Goal: Information Seeking & Learning: Learn about a topic

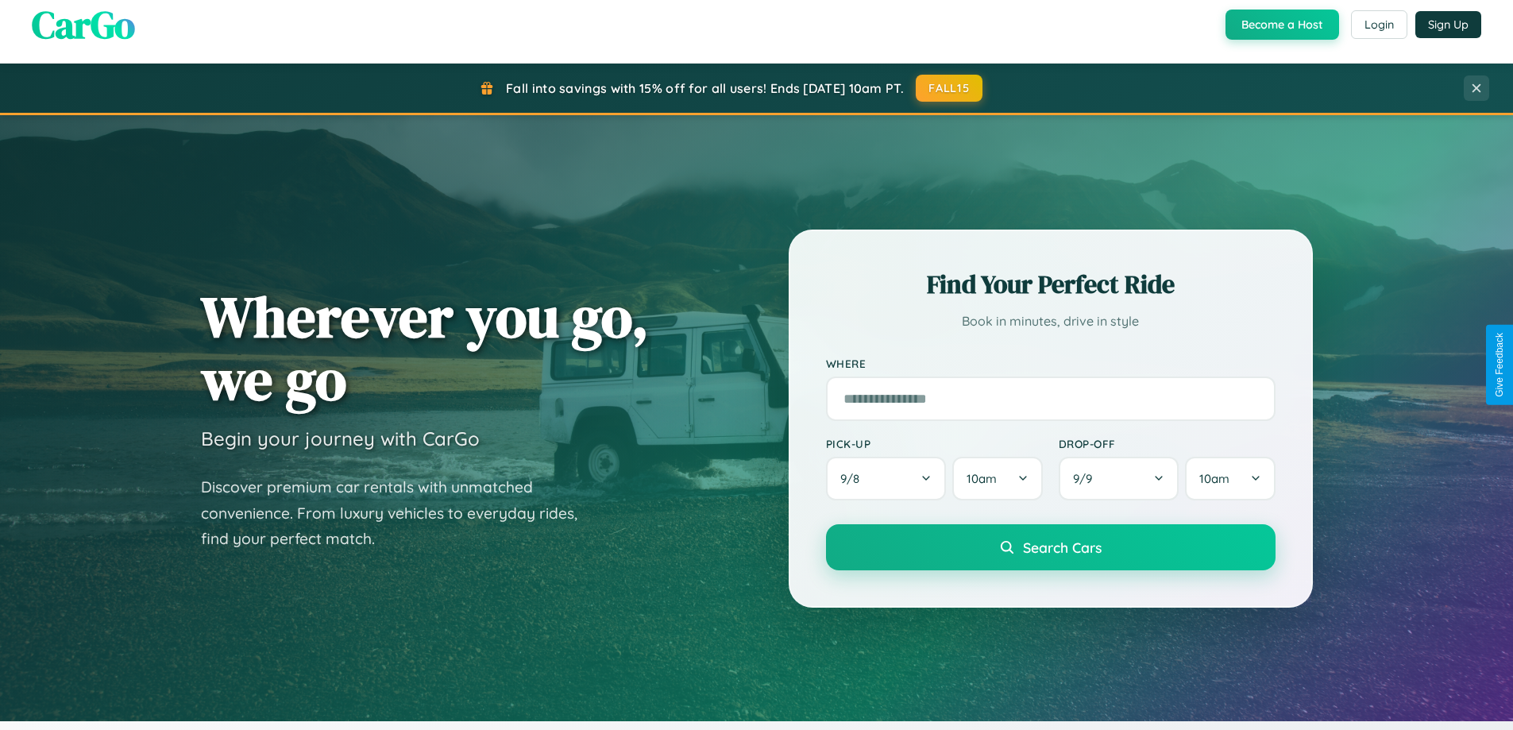
scroll to position [3056, 0]
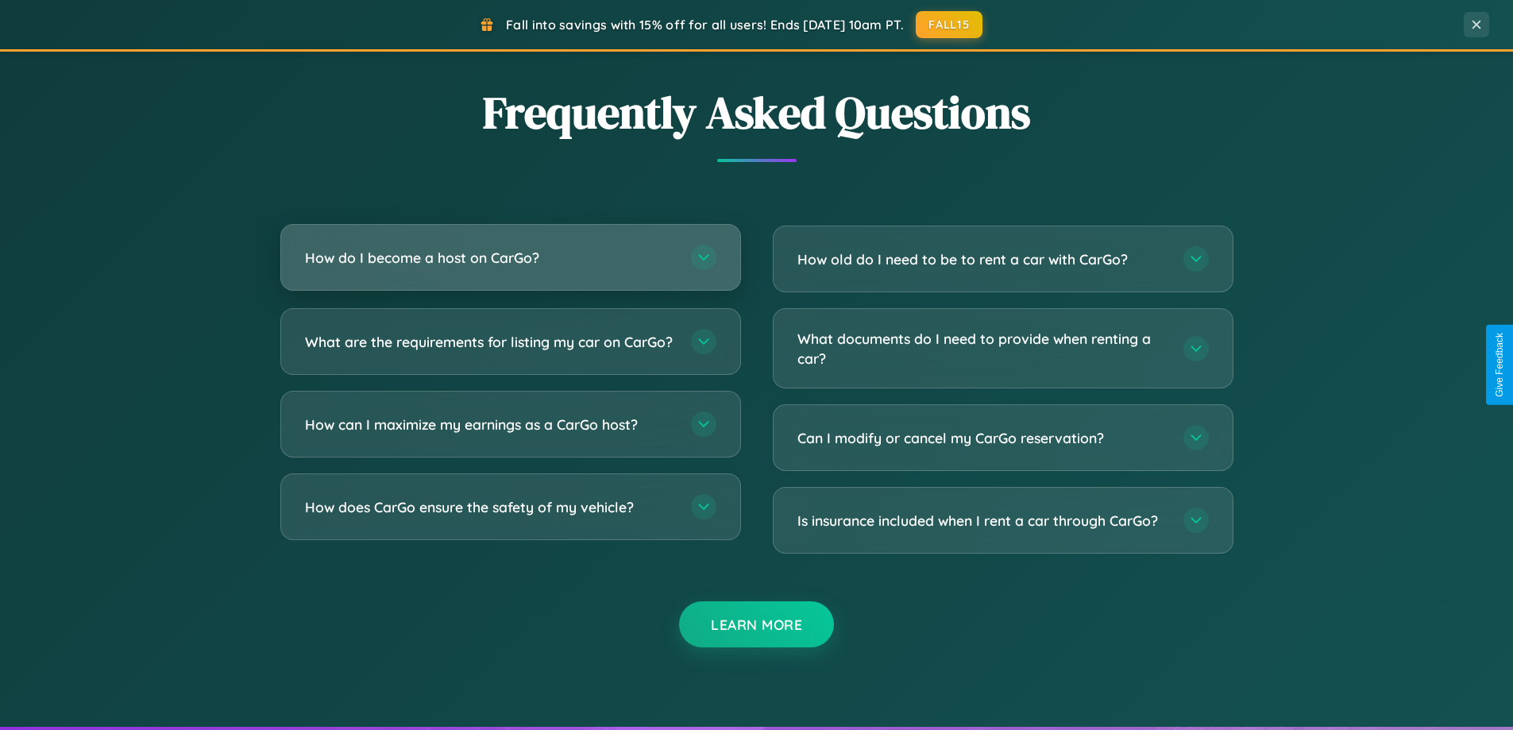
click at [510, 257] on h3 "How do I become a host on CarGo?" at bounding box center [490, 258] width 370 height 20
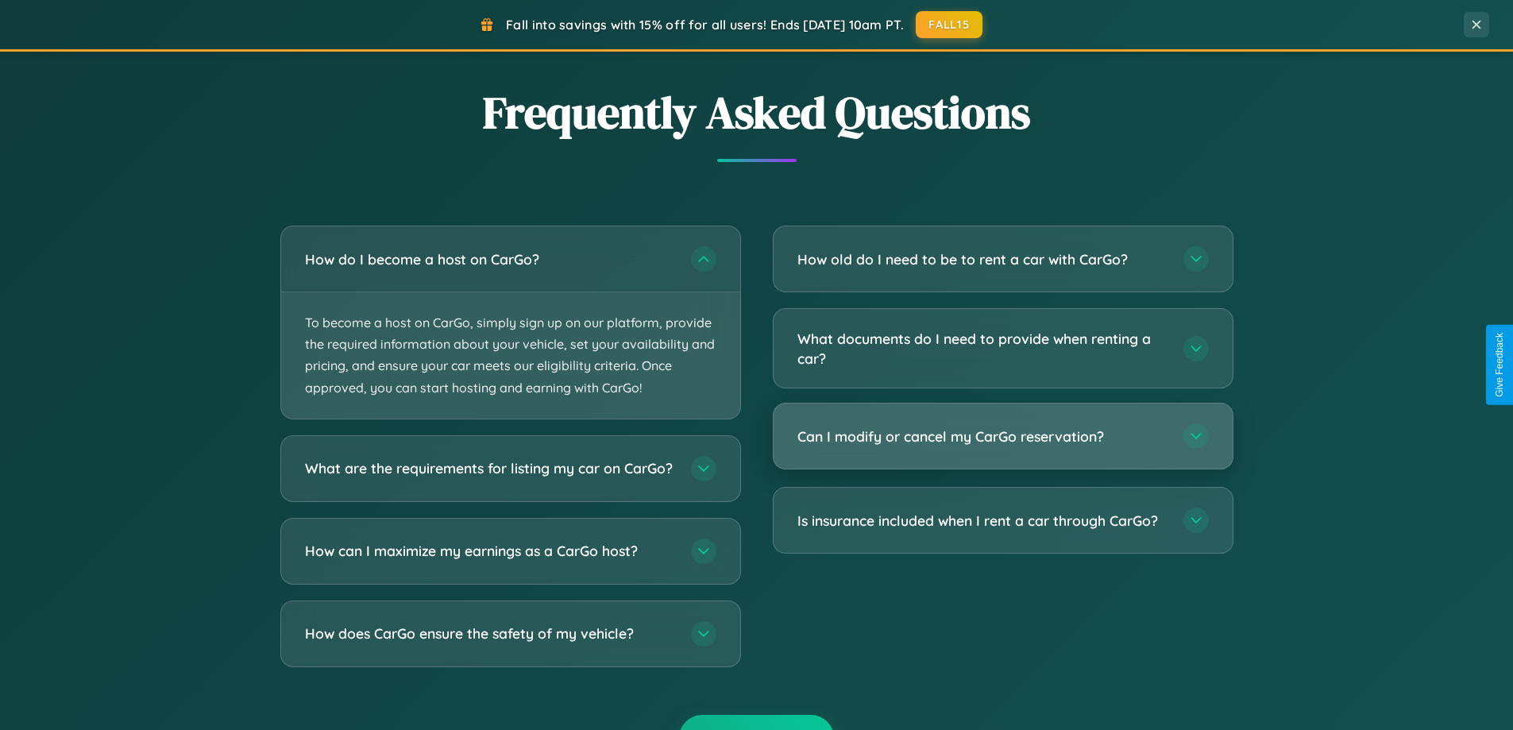
click at [1002, 436] on h3 "Can I modify or cancel my CarGo reservation?" at bounding box center [982, 437] width 370 height 20
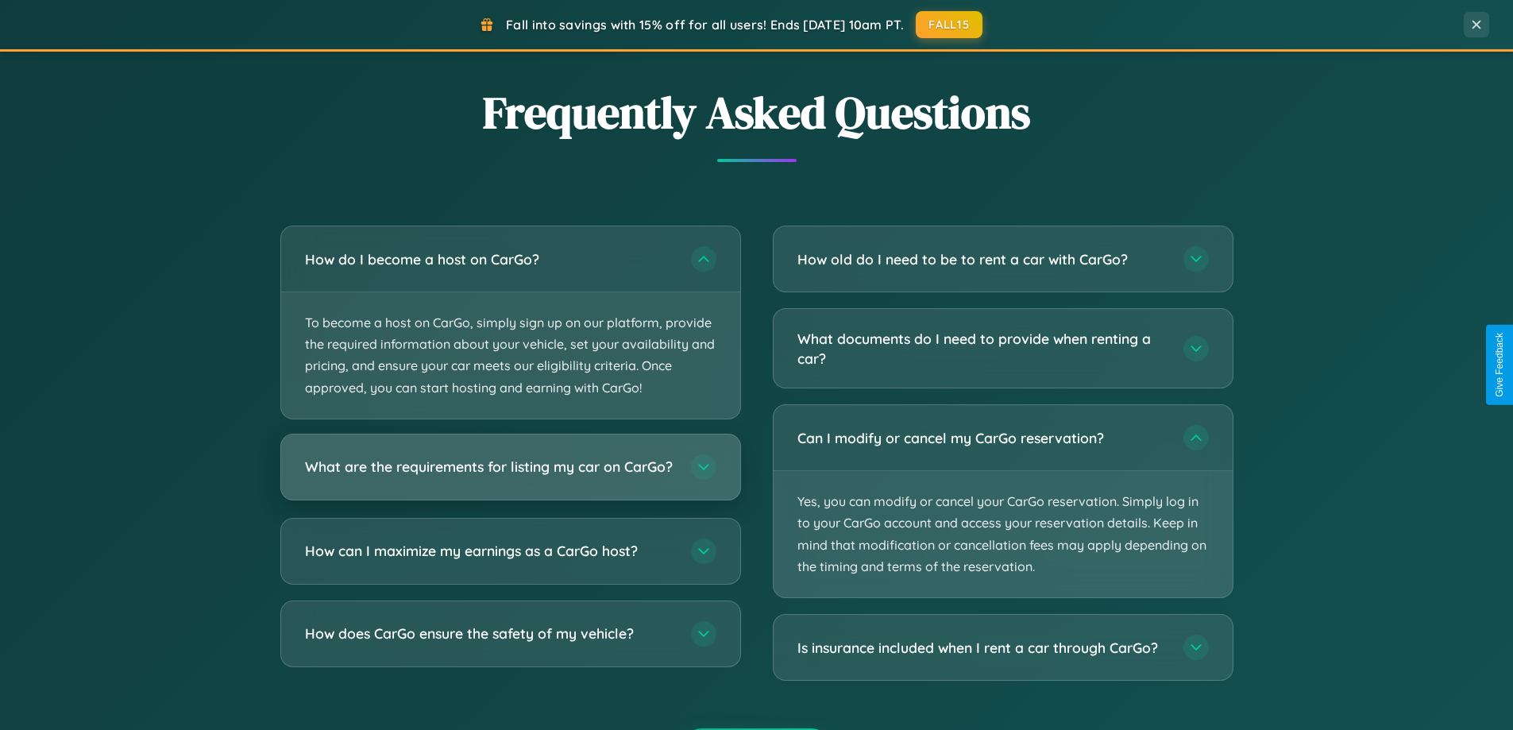
click at [510, 474] on h3 "What are the requirements for listing my car on CarGo?" at bounding box center [490, 467] width 370 height 20
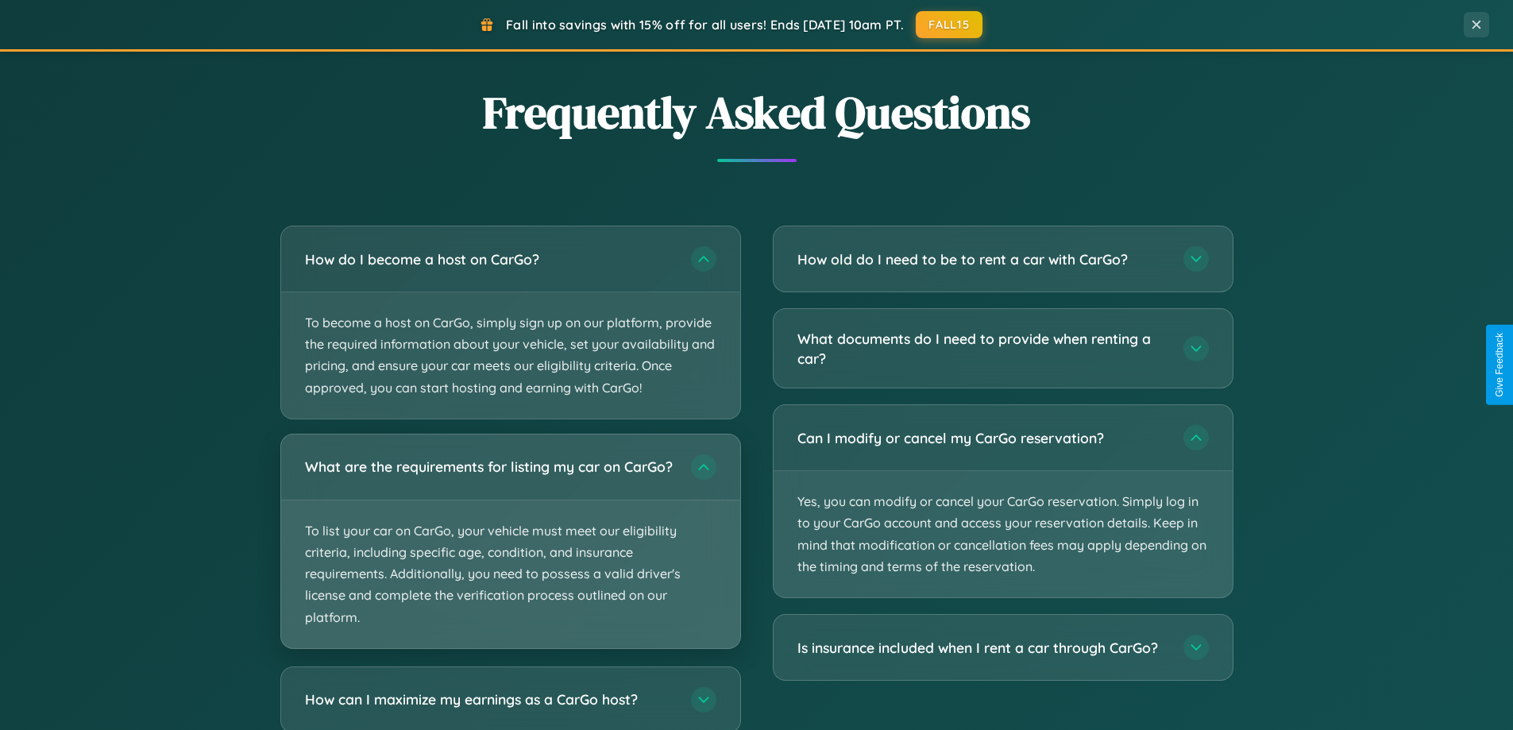
click at [510, 547] on p "To list your car on CarGo, your vehicle must meet our eligibility criteria, inc…" at bounding box center [510, 574] width 459 height 148
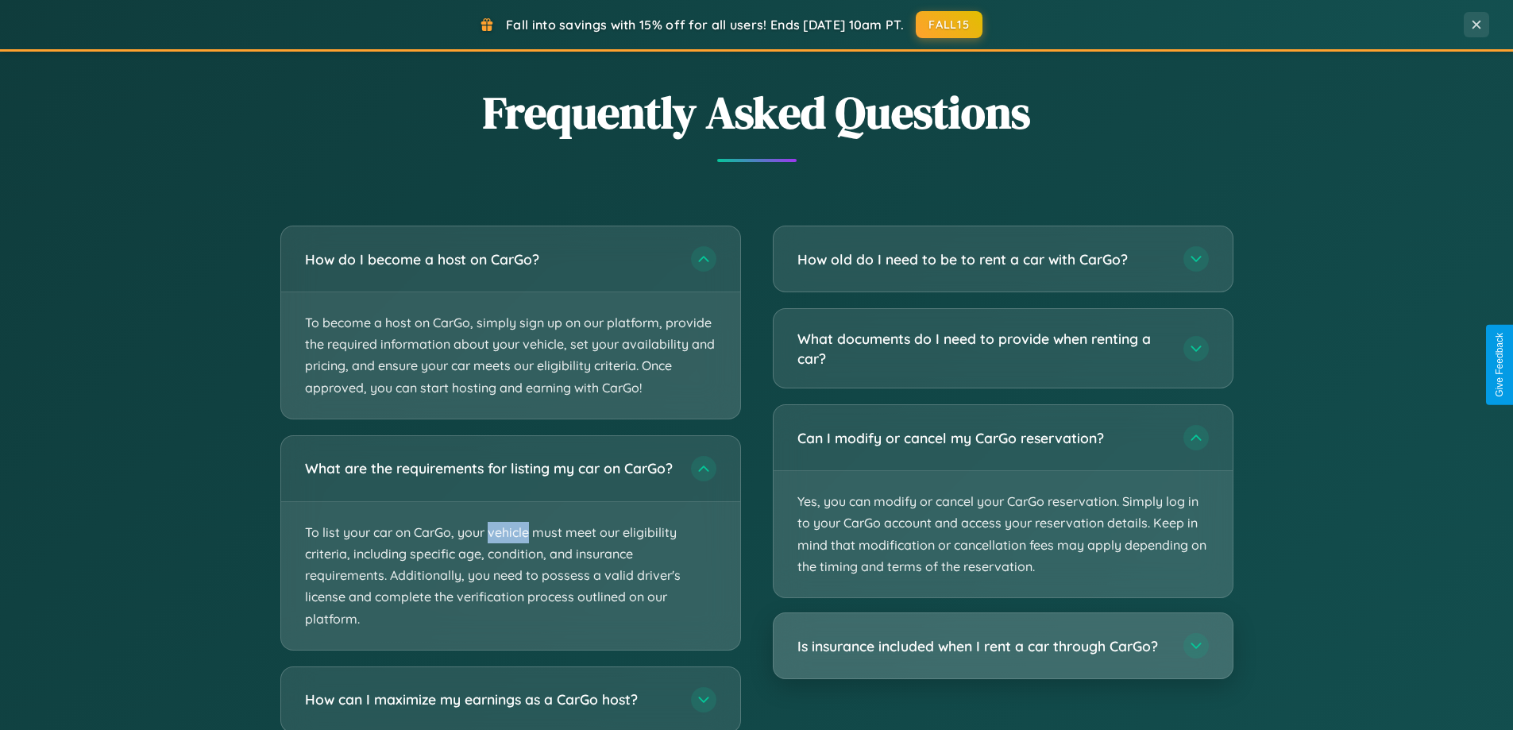
click at [1002, 646] on h3 "Is insurance included when I rent a car through CarGo?" at bounding box center [982, 646] width 370 height 20
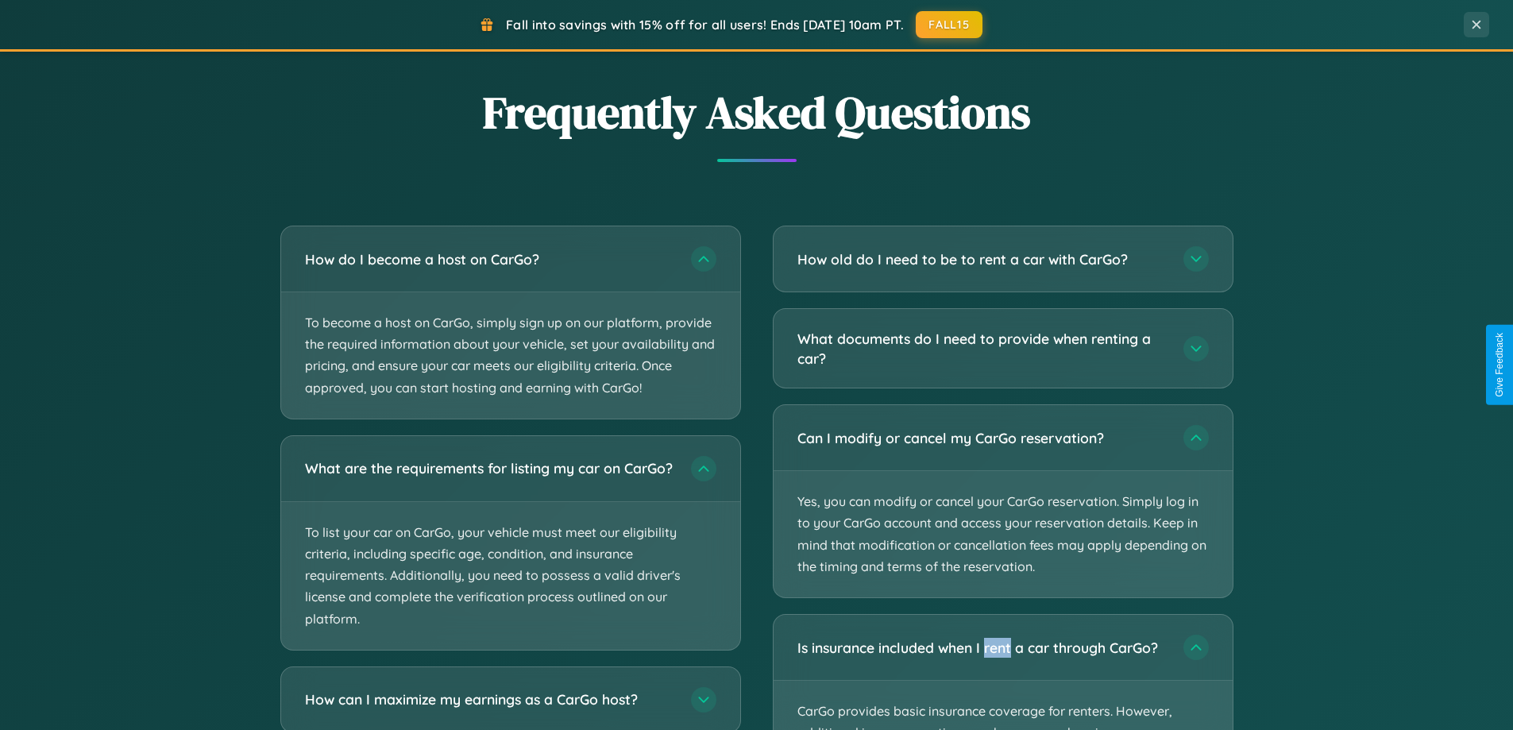
scroll to position [3156, 0]
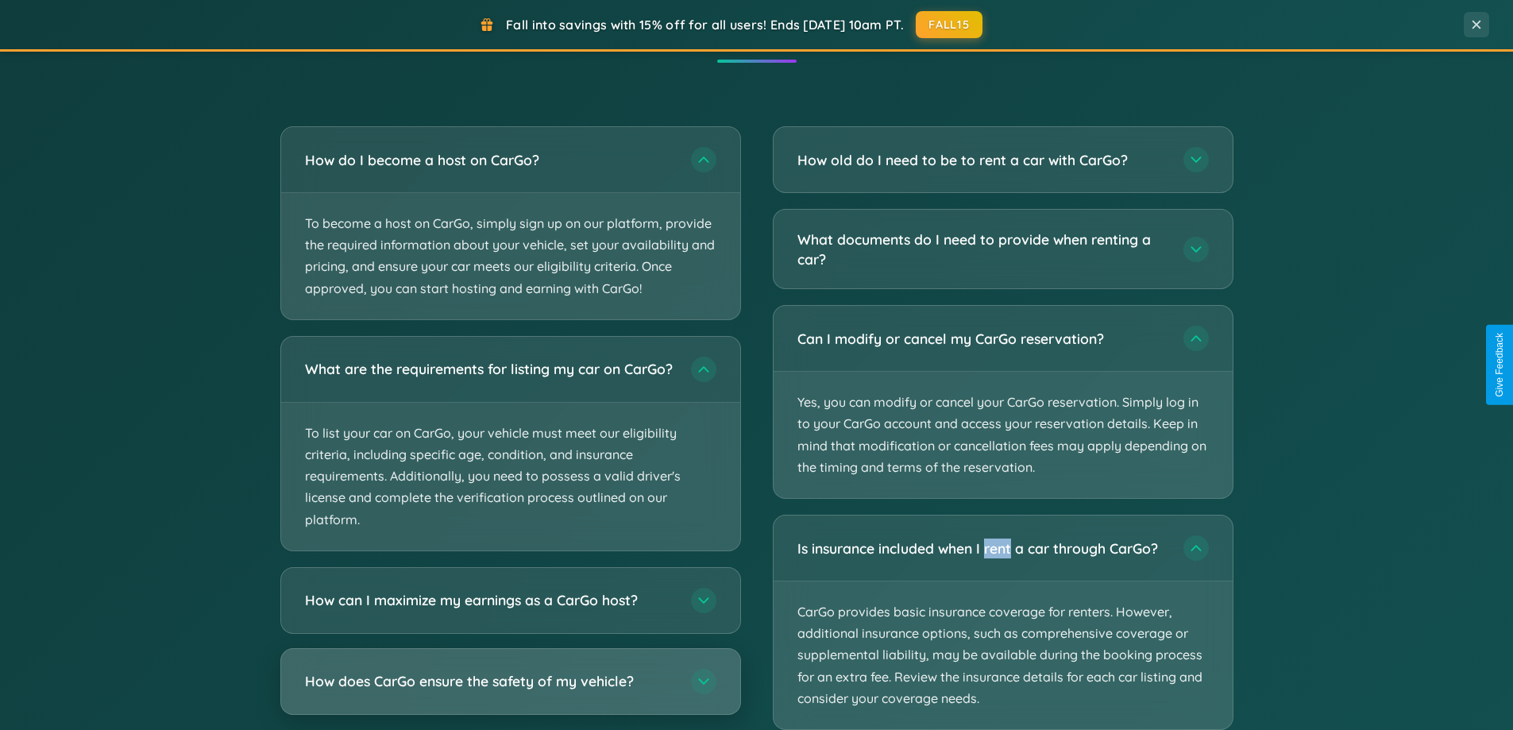
click at [510, 691] on h3 "How does CarGo ensure the safety of my vehicle?" at bounding box center [490, 681] width 370 height 20
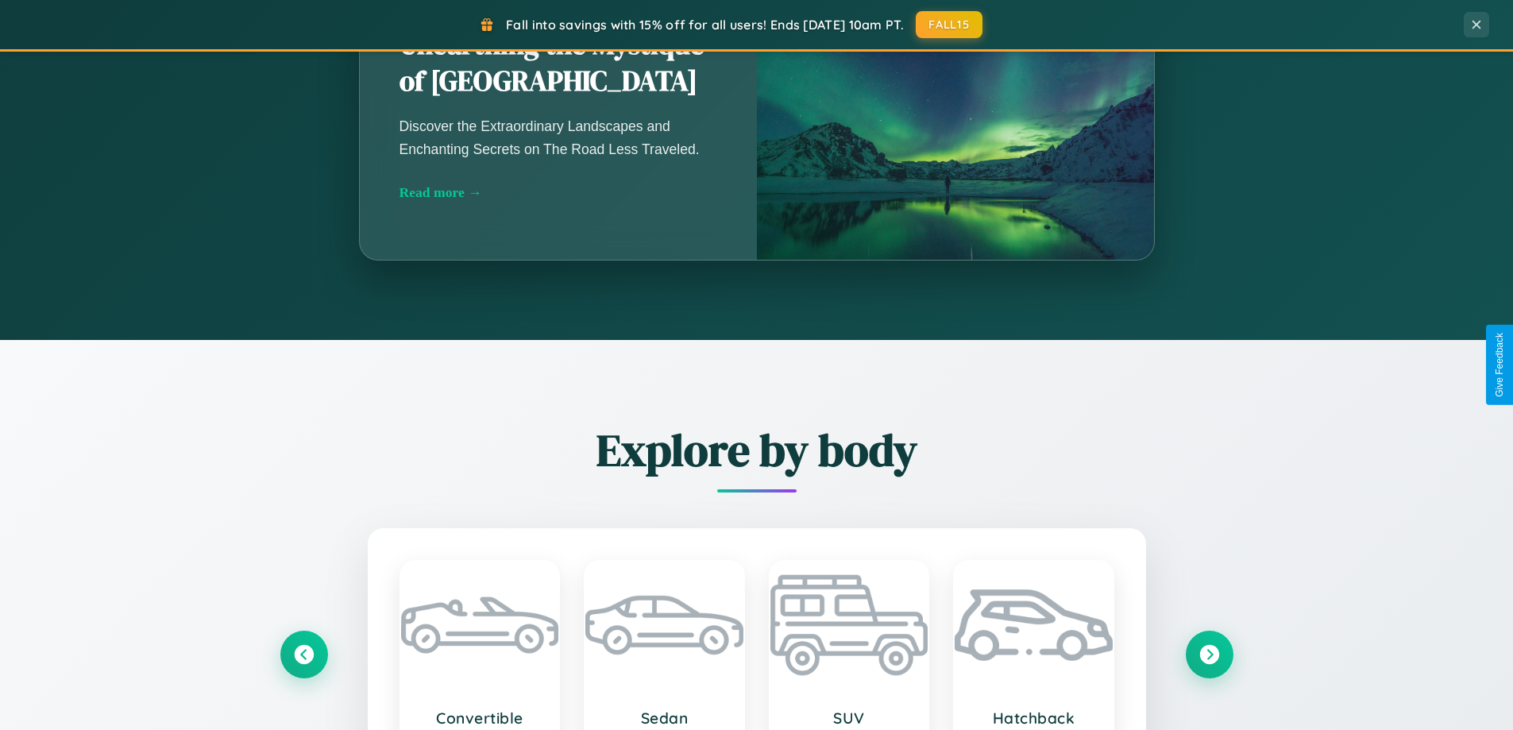
scroll to position [1093, 0]
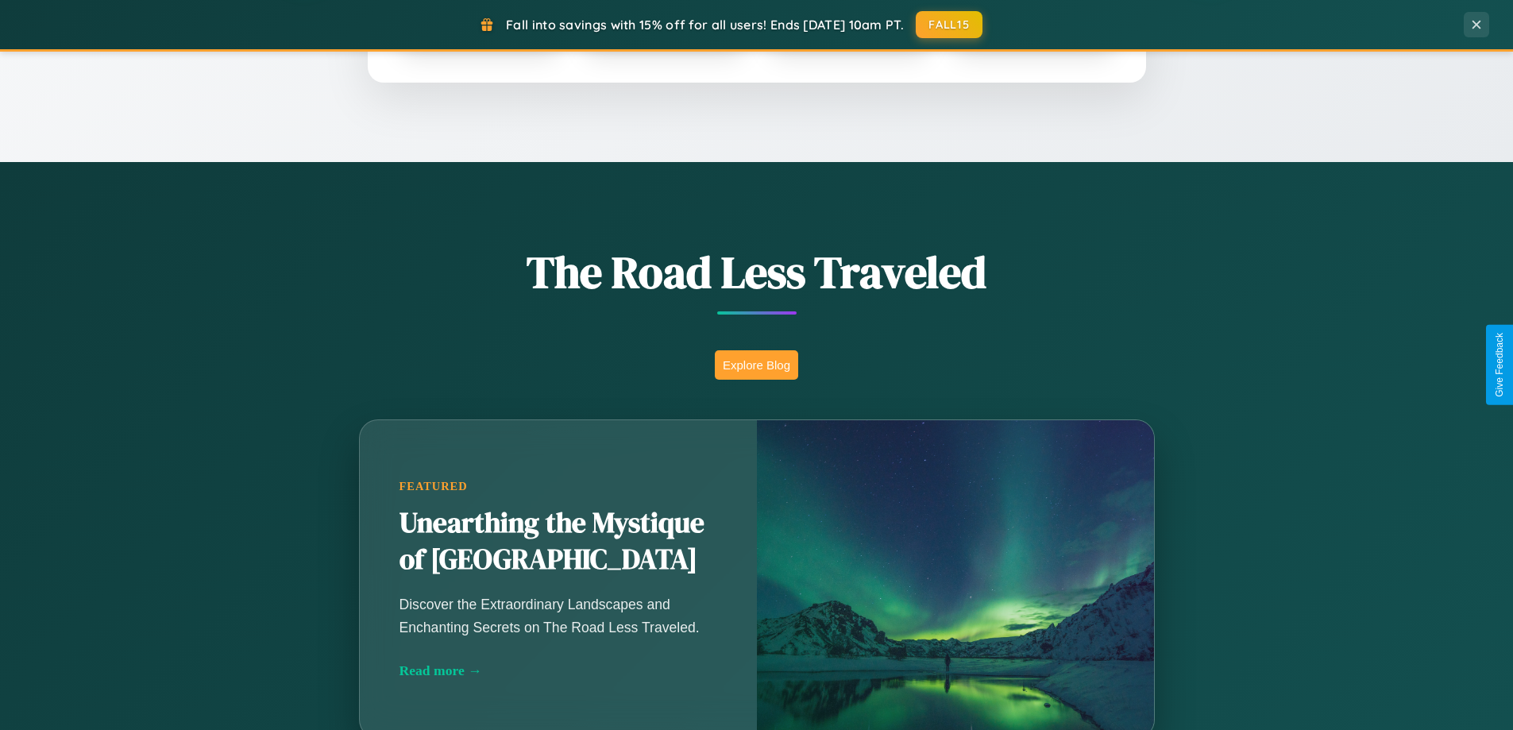
click at [756, 365] on button "Explore Blog" at bounding box center [756, 364] width 83 height 29
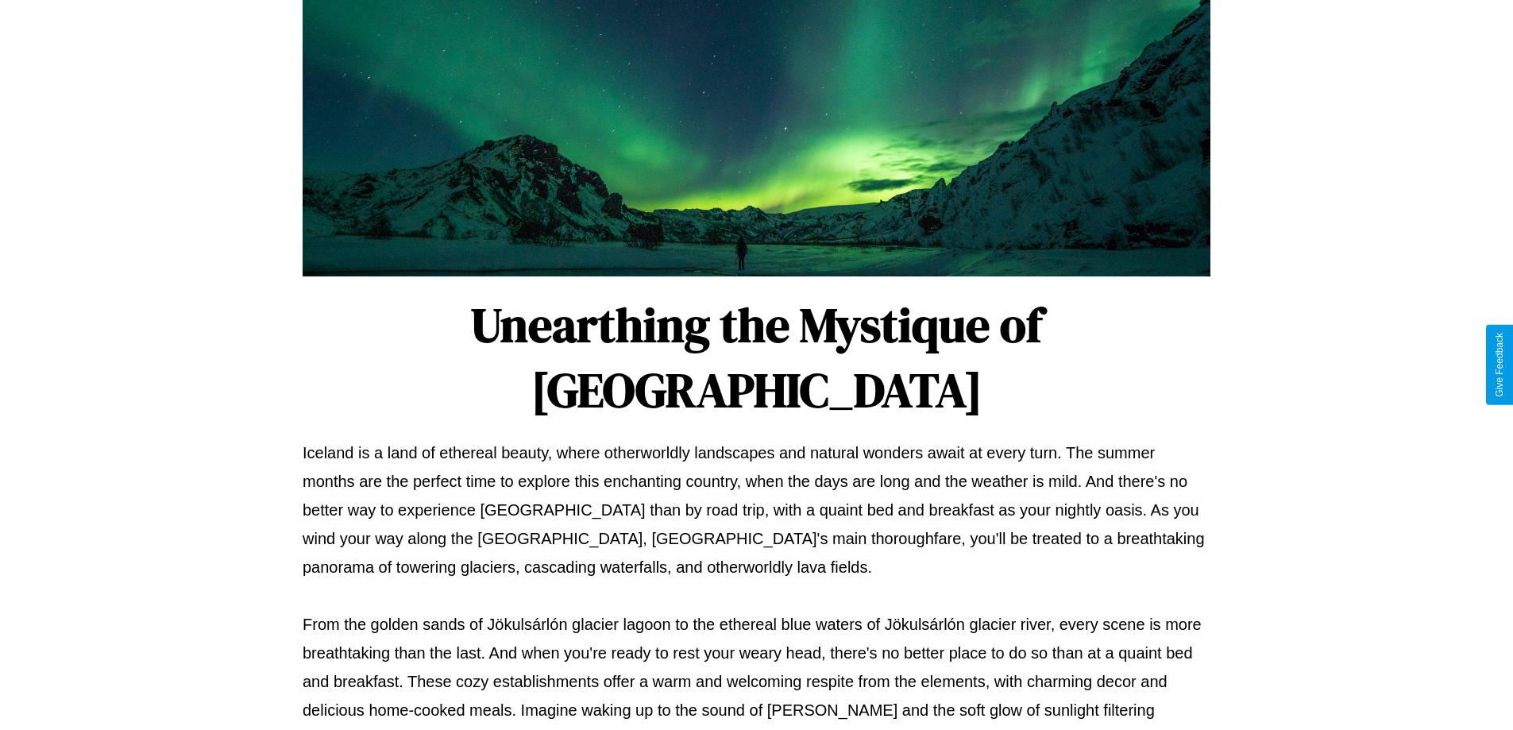
scroll to position [514, 0]
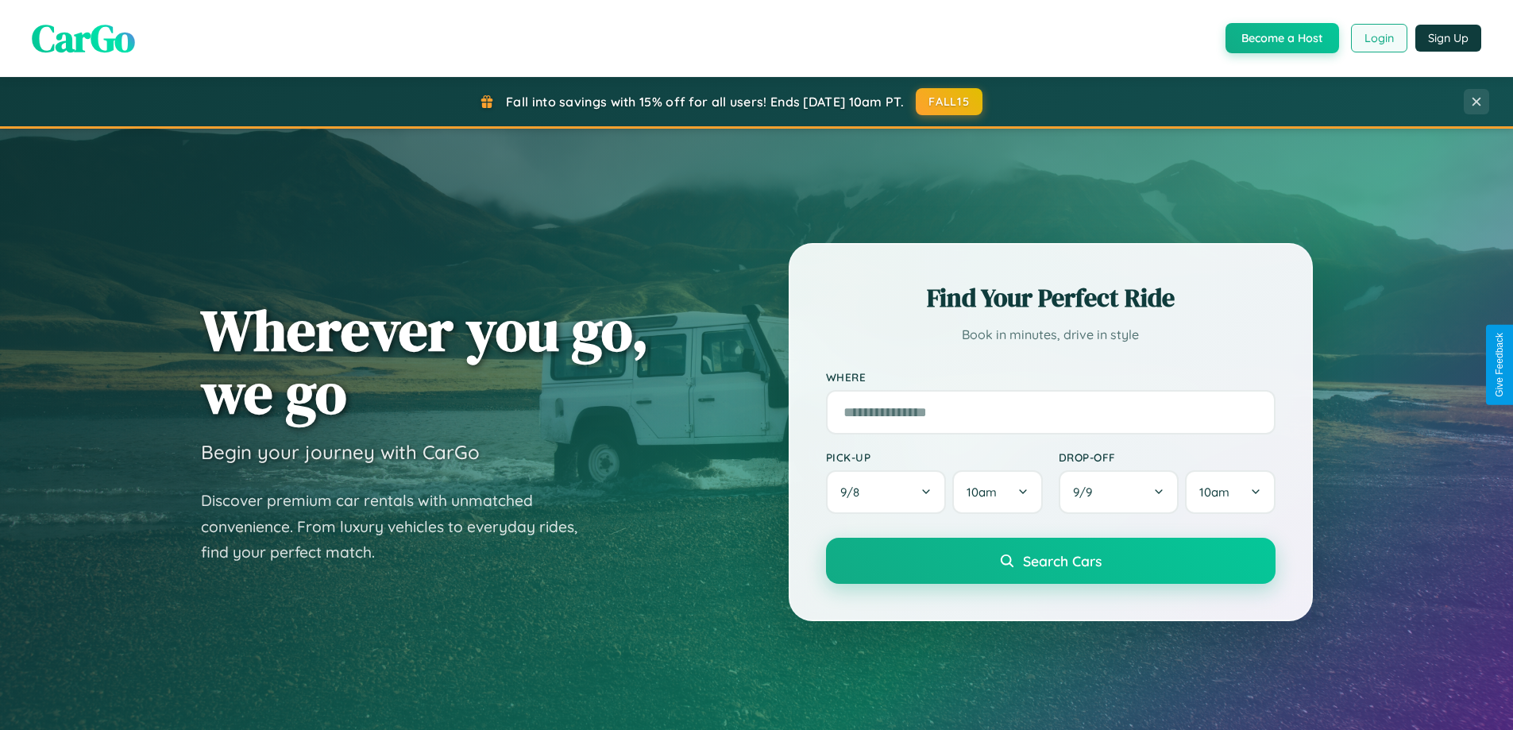
click at [1378, 38] on button "Login" at bounding box center [1379, 38] width 56 height 29
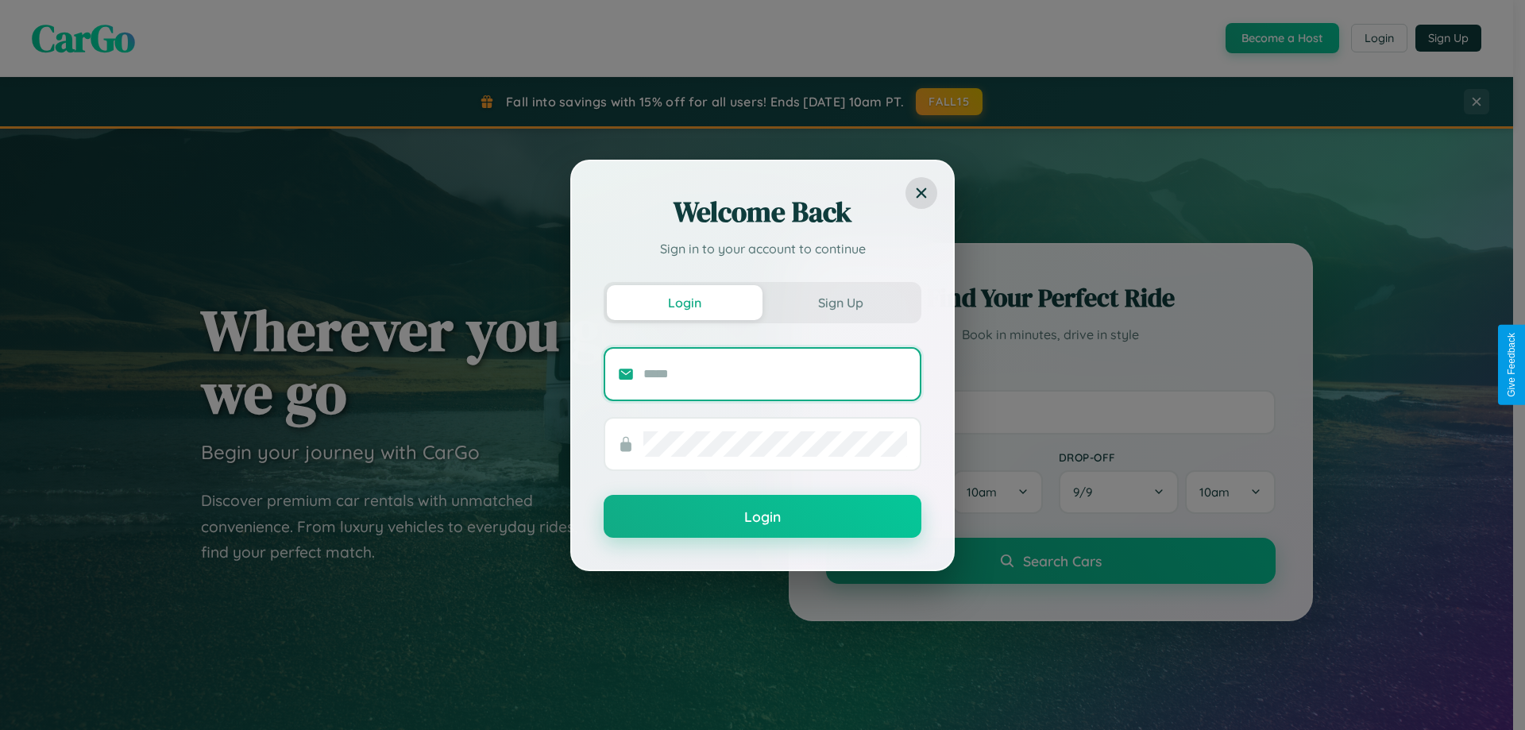
click at [775, 373] on input "text" at bounding box center [775, 373] width 264 height 25
type input "**********"
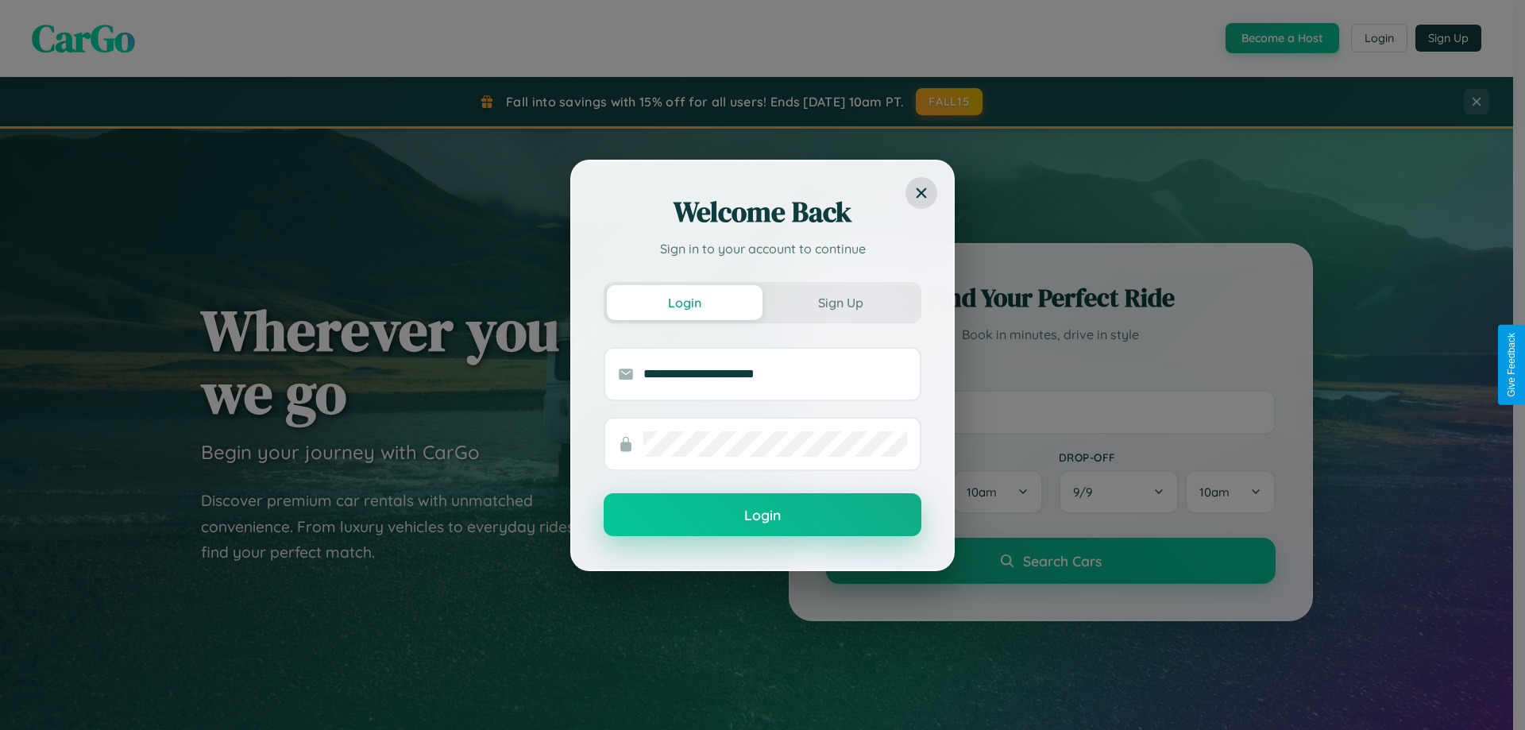
click at [763, 515] on button "Login" at bounding box center [763, 514] width 318 height 43
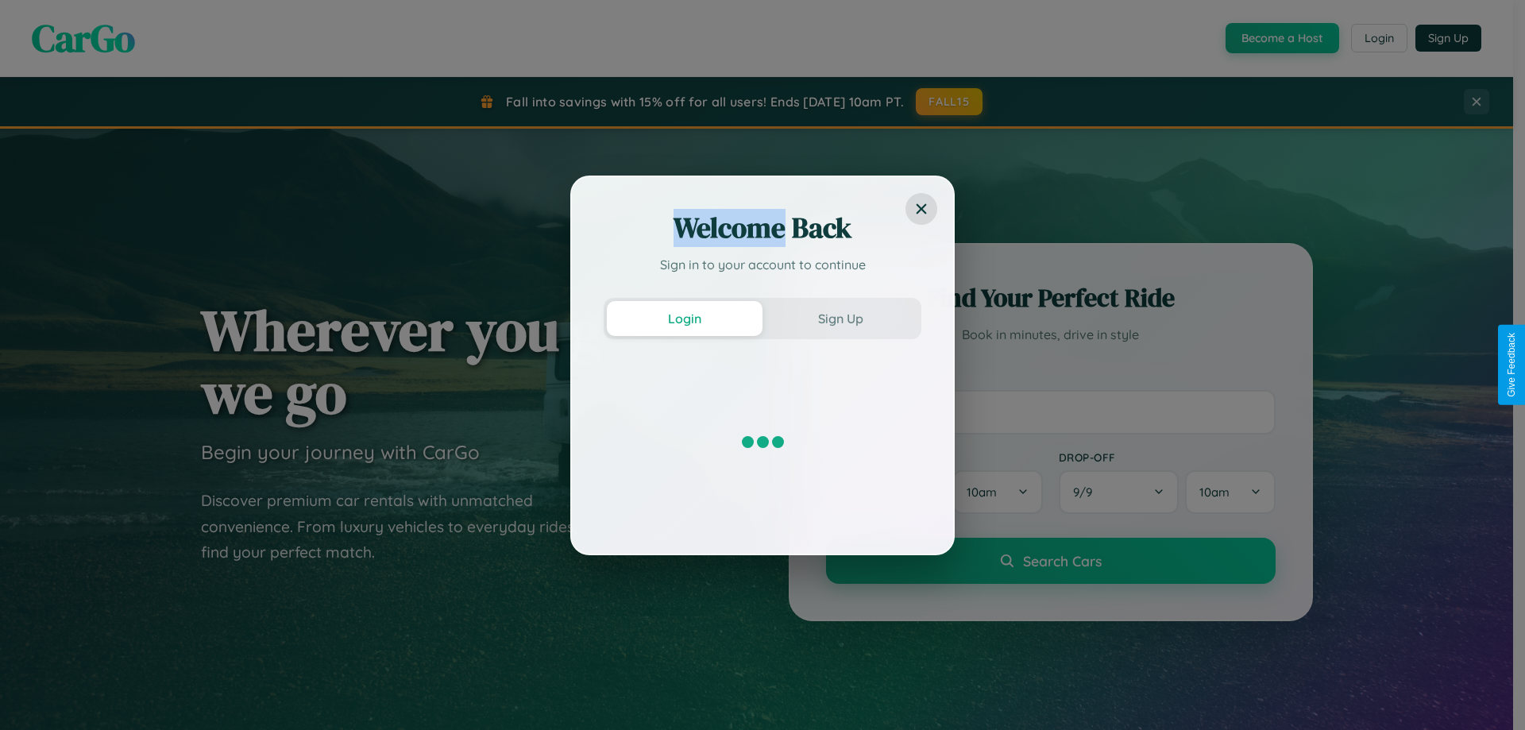
click at [950, 102] on div "Welcome Back Sign in to your account to continue Login Sign Up" at bounding box center [762, 365] width 1525 height 730
